Goal: Transaction & Acquisition: Purchase product/service

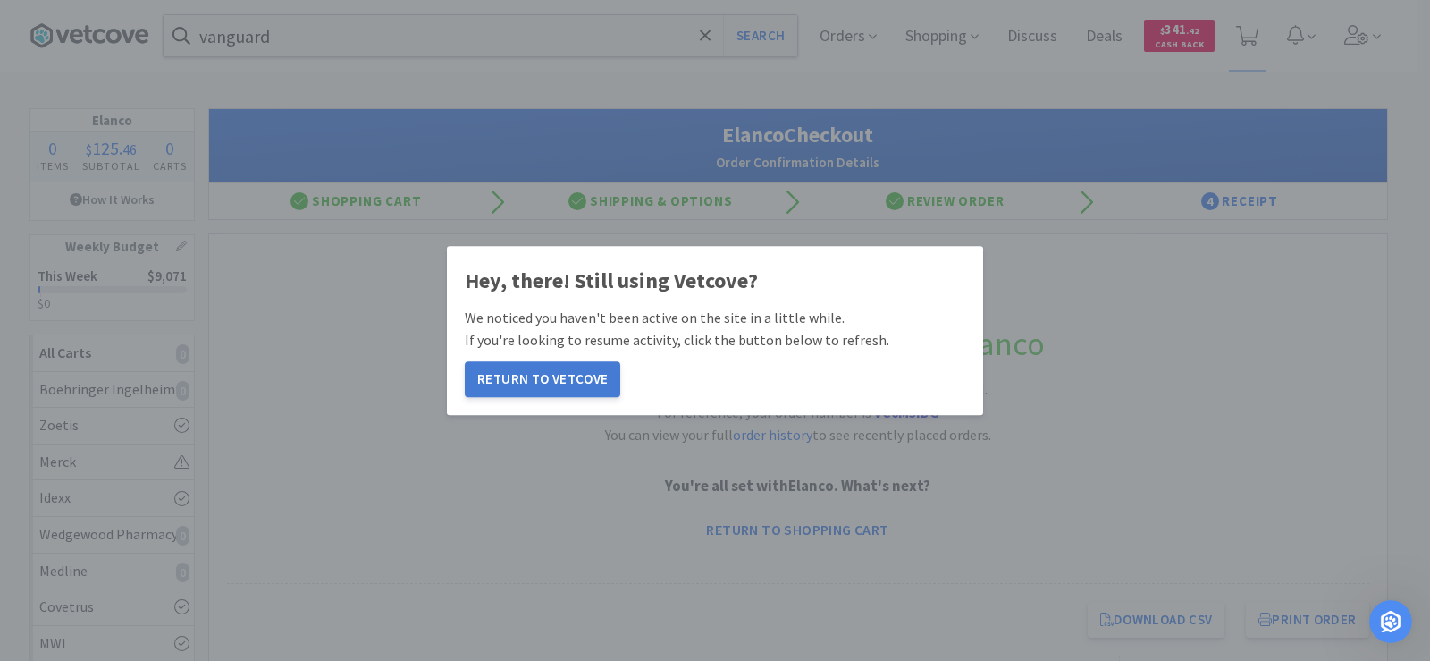
click at [558, 389] on button "Return to Vetcove" at bounding box center [543, 379] width 156 height 36
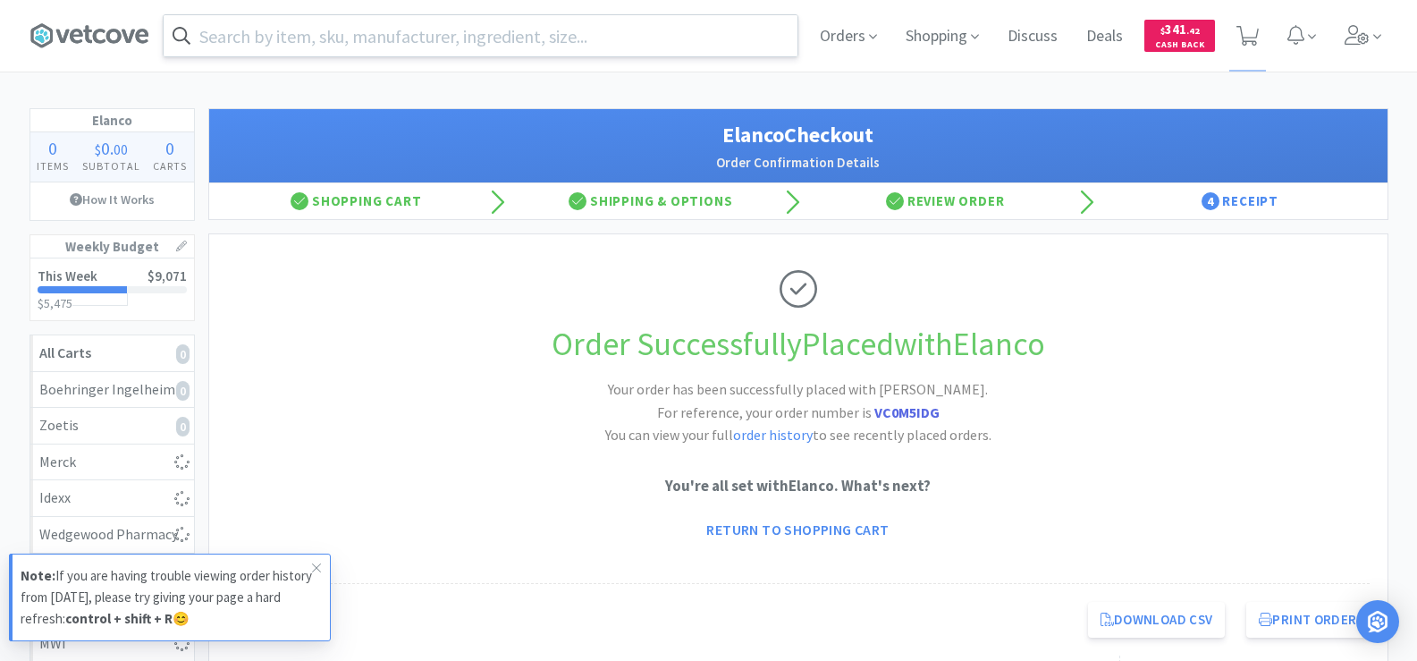
click at [321, 56] on div at bounding box center [480, 35] width 635 height 43
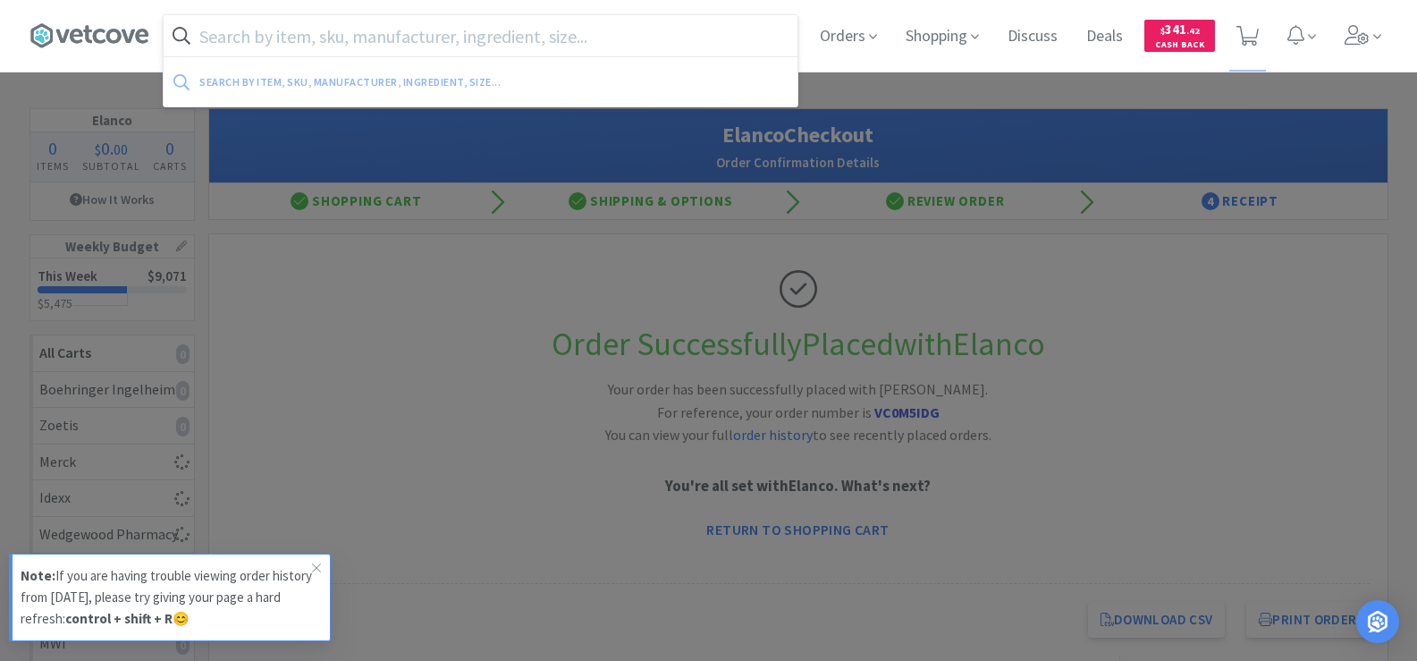
click at [330, 43] on input "text" at bounding box center [481, 35] width 634 height 41
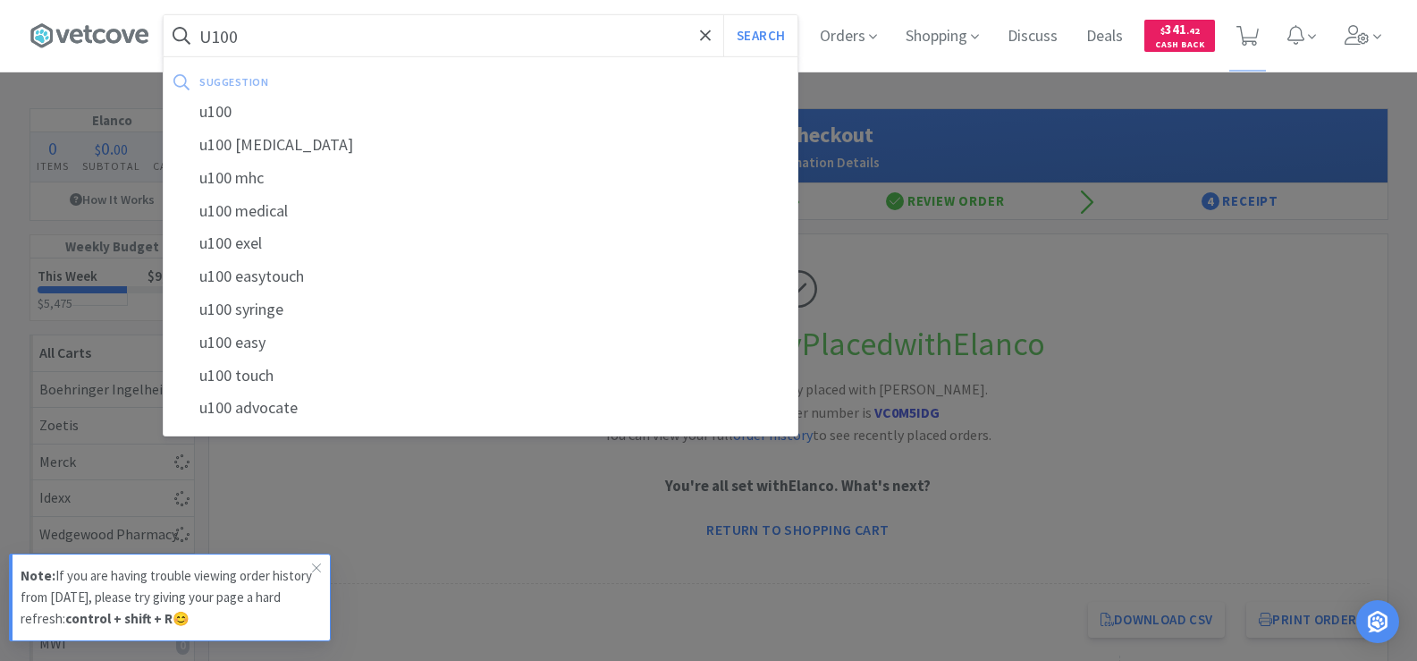
type input "U100"
click at [723, 15] on button "Search" at bounding box center [760, 35] width 74 height 41
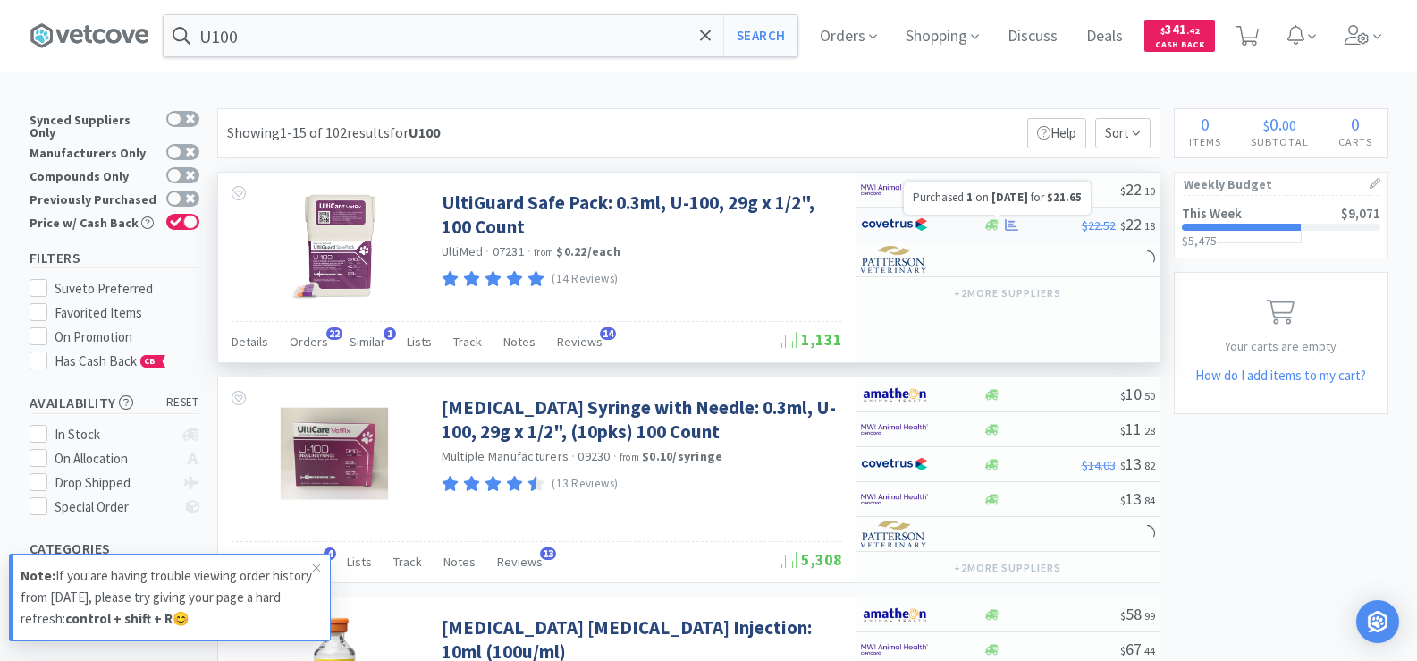
click at [1014, 226] on icon at bounding box center [1011, 224] width 13 height 12
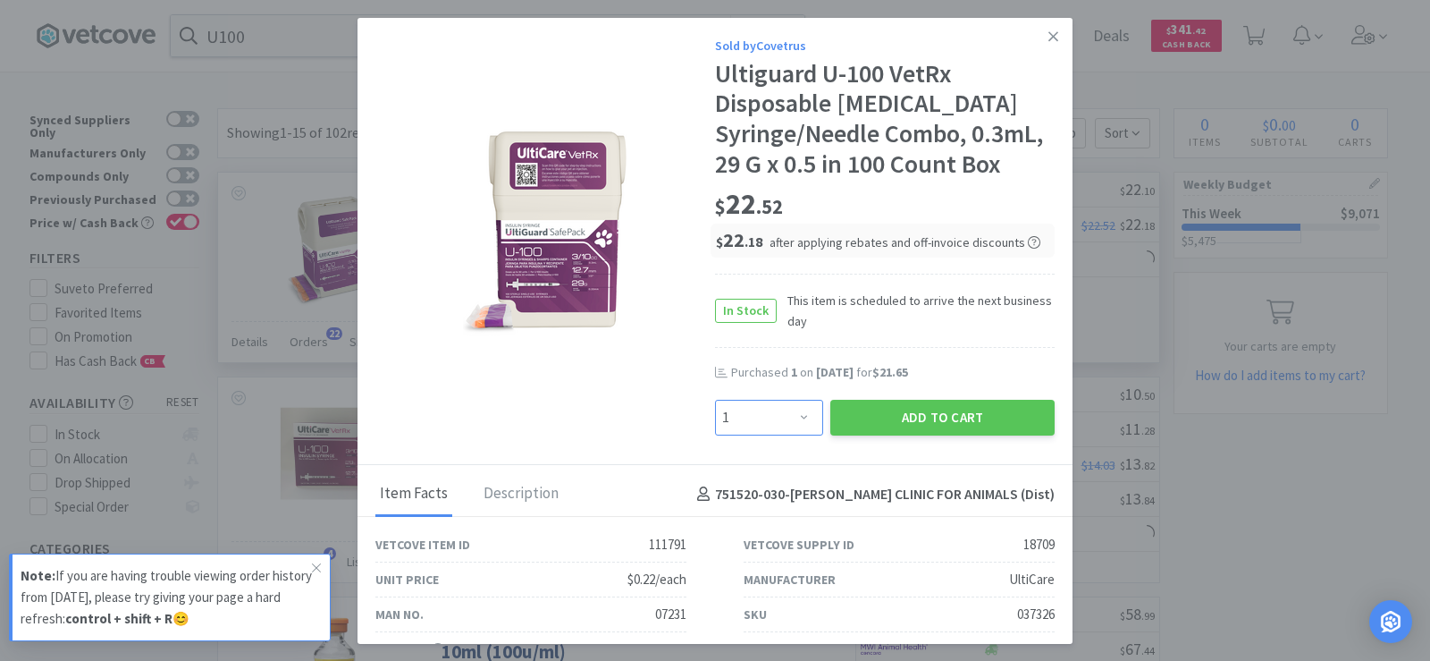
click at [786, 417] on select "Enter Quantity 1 2 3 4 5 6 7 8 9 10 11 12 13 14 15 16 17 18 19 20 Enter Quantity" at bounding box center [769, 418] width 108 height 36
select select "2"
click at [715, 400] on select "Enter Quantity 1 2 3 4 5 6 7 8 9 10 11 12 13 14 15 16 17 18 19 20 Enter Quantity" at bounding box center [769, 418] width 108 height 36
click at [897, 414] on button "Add to Cart" at bounding box center [942, 418] width 224 height 36
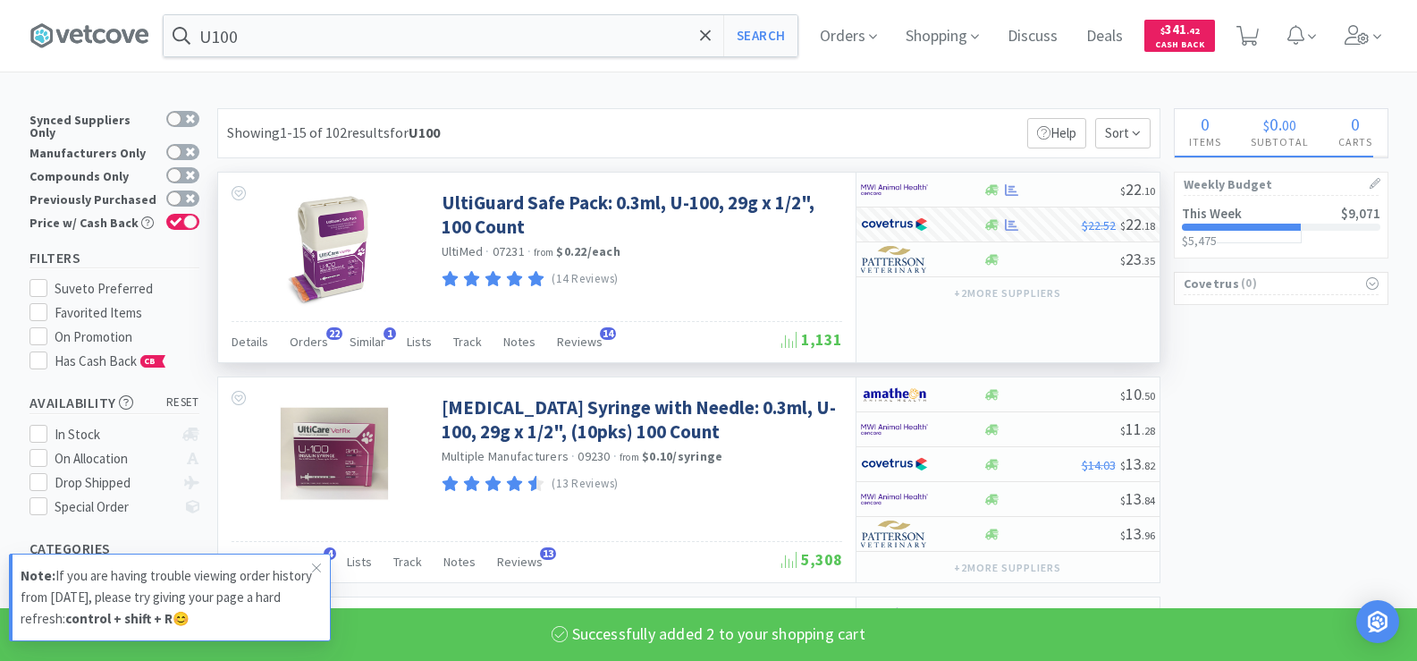
select select "2"
